Goal: Task Accomplishment & Management: Use online tool/utility

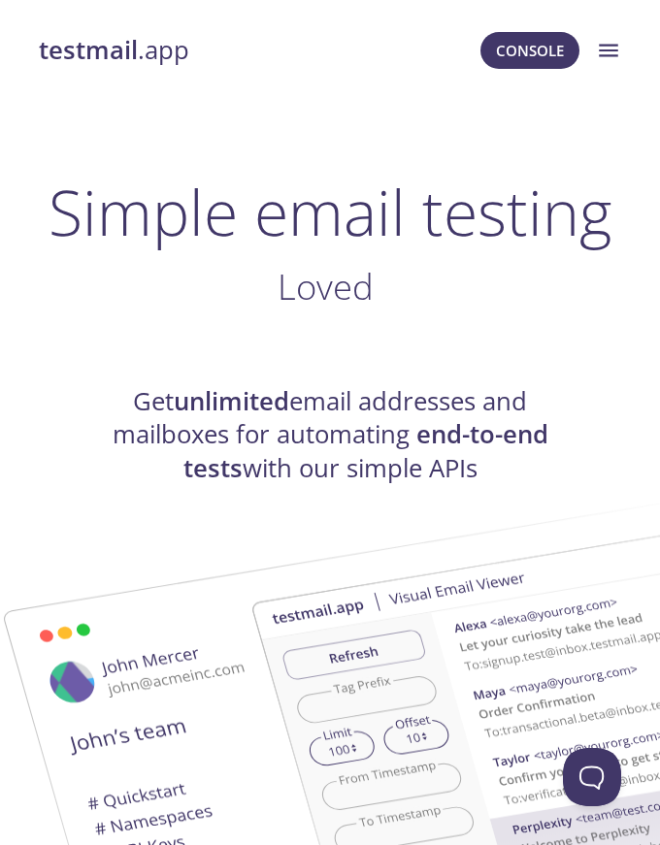
click at [607, 46] on icon "menu" at bounding box center [608, 51] width 18 height 13
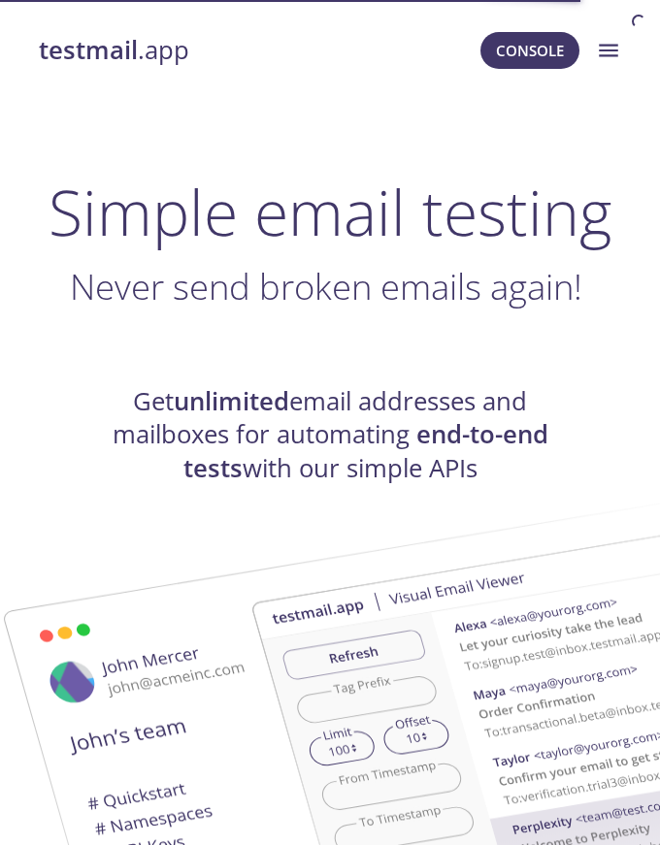
click at [605, 49] on icon "menu" at bounding box center [608, 51] width 18 height 13
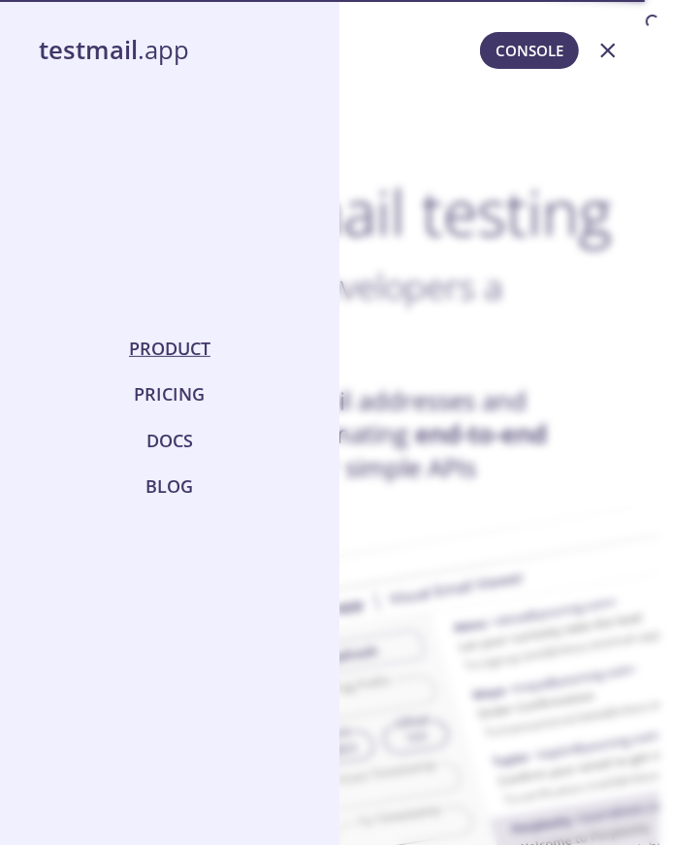
click at [509, 297] on div at bounding box center [337, 422] width 674 height 845
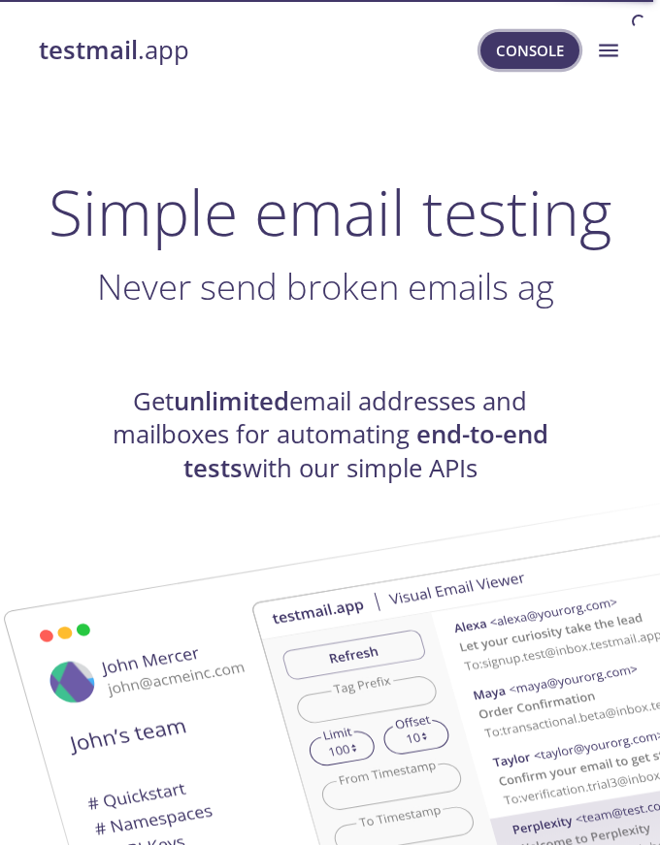
click at [545, 61] on span "Console" at bounding box center [530, 50] width 68 height 25
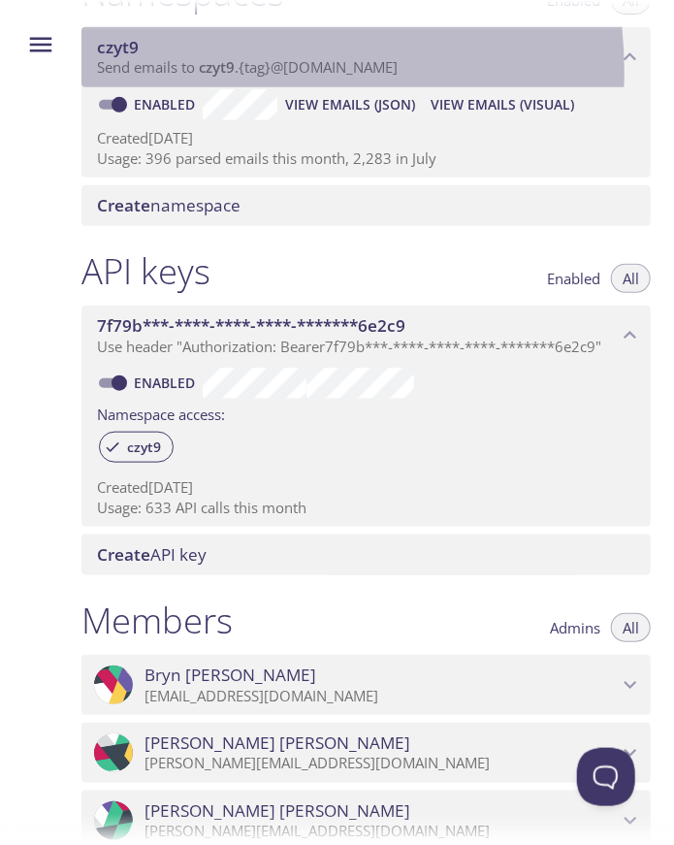
click at [190, 77] on span "Send emails to czyt9 . {tag} @inbox.testmail.app" at bounding box center [247, 66] width 301 height 19
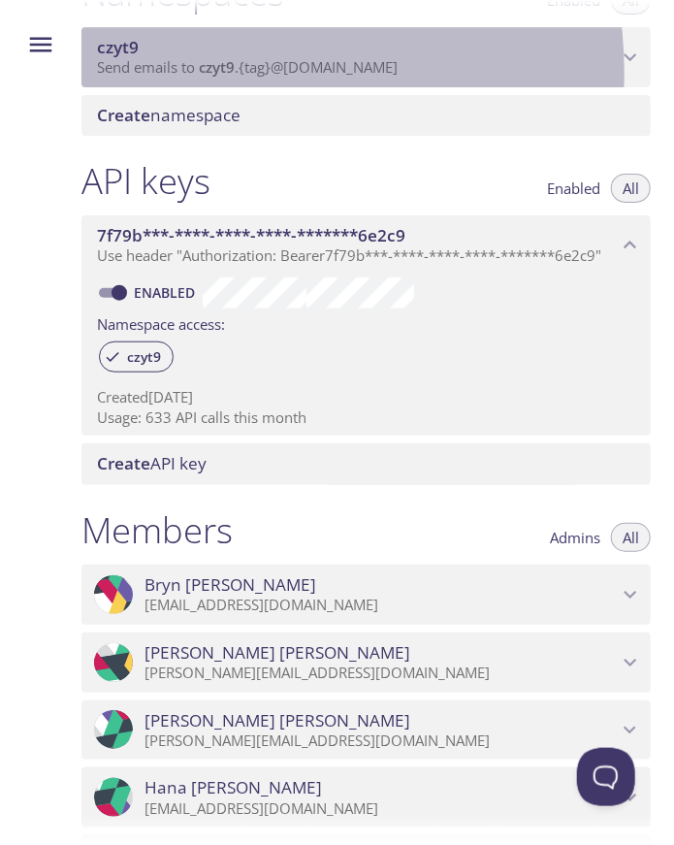
drag, startPoint x: 217, startPoint y: 98, endPoint x: 232, endPoint y: 94, distance: 15.1
click at [232, 77] on span "czyt9" at bounding box center [217, 66] width 36 height 19
